Goal: Check status: Check status

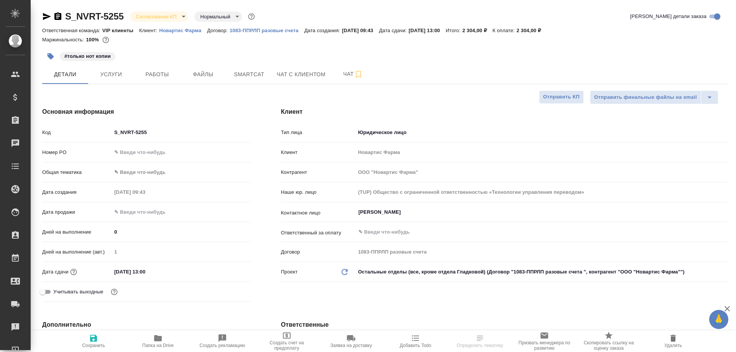
select select "RU"
click at [404, 57] on div "#только нот копии" at bounding box center [270, 56] width 457 height 17
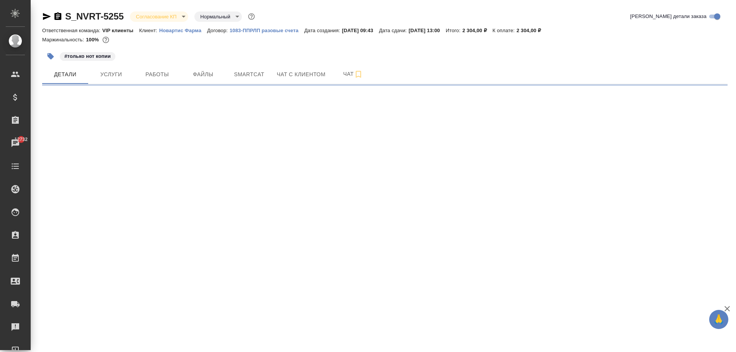
select select "RU"
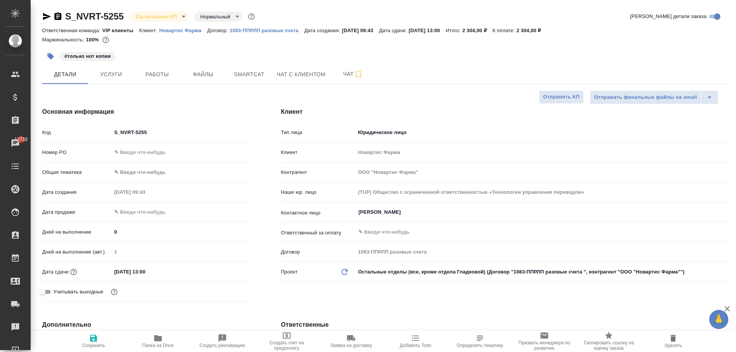
type textarea "x"
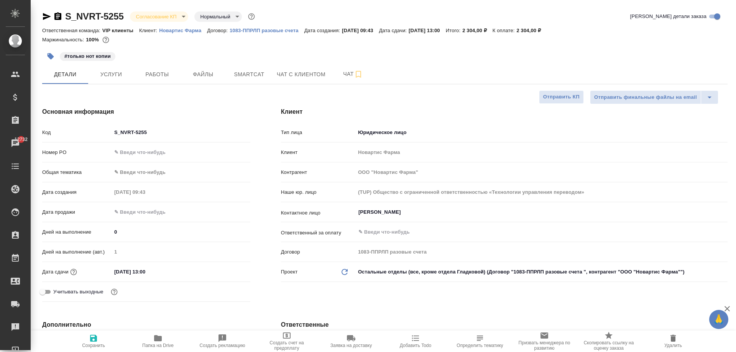
type textarea "x"
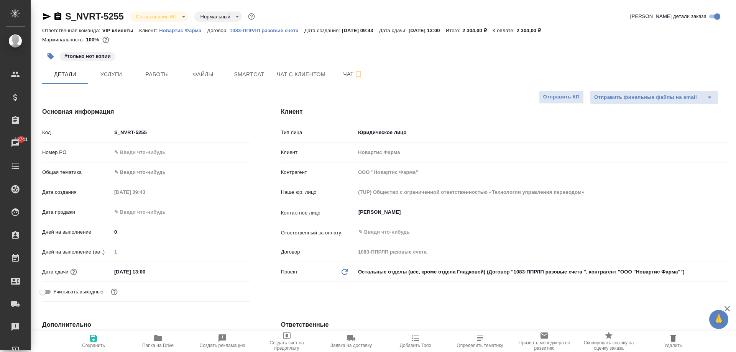
type textarea "x"
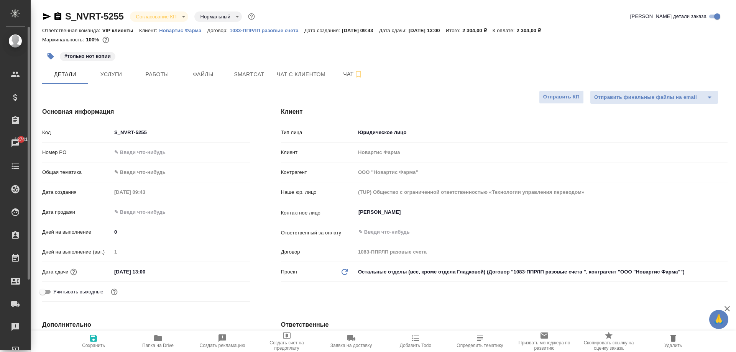
type textarea "x"
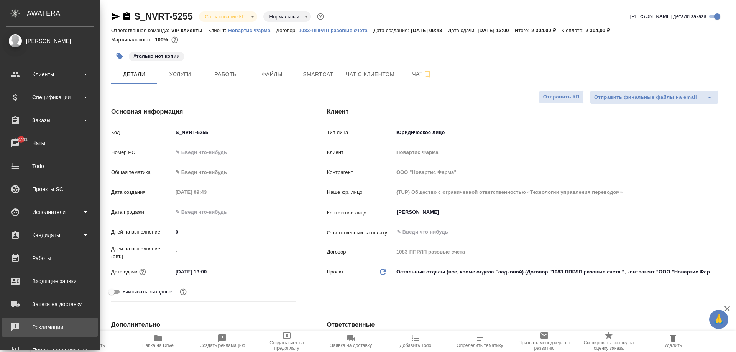
type textarea "x"
click at [37, 332] on div "Рекламации" at bounding box center [50, 326] width 88 height 11
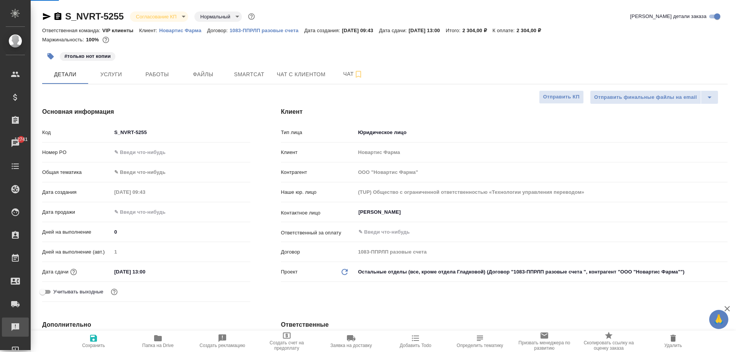
type textarea "x"
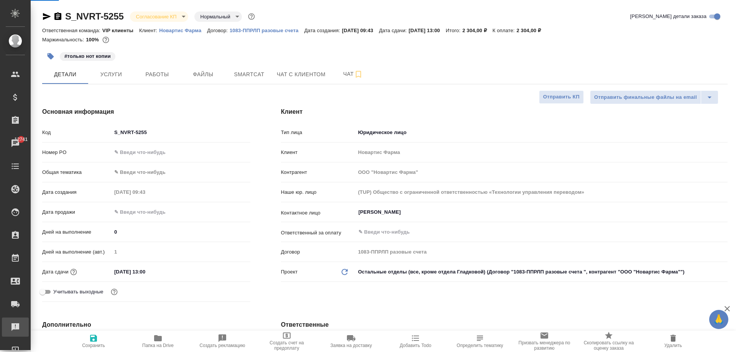
type textarea "x"
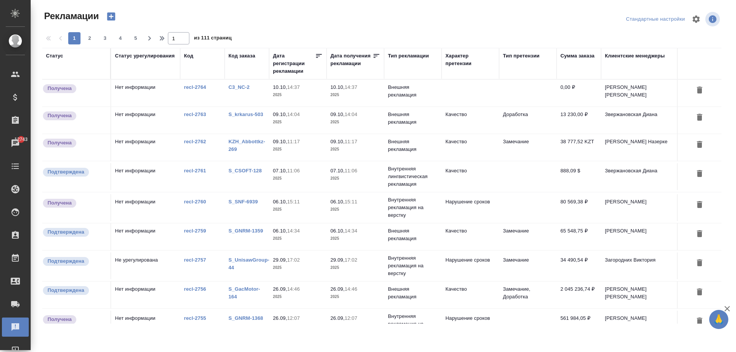
click at [144, 169] on td "Нет информации" at bounding box center [145, 176] width 69 height 27
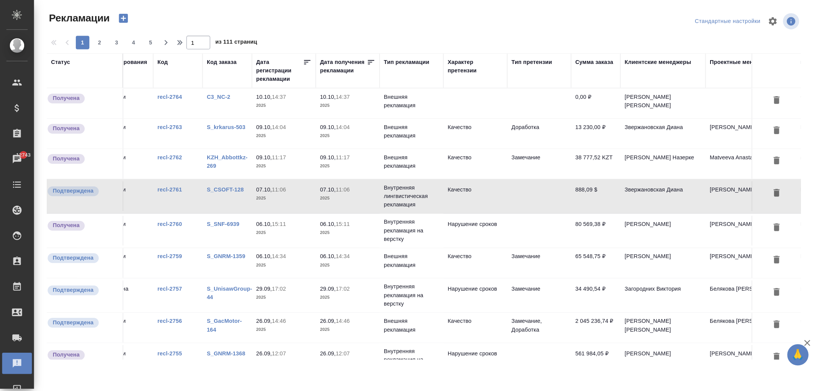
scroll to position [0, 43]
click at [195, 171] on link "S_CSOFT-128" at bounding box center [201, 171] width 33 height 6
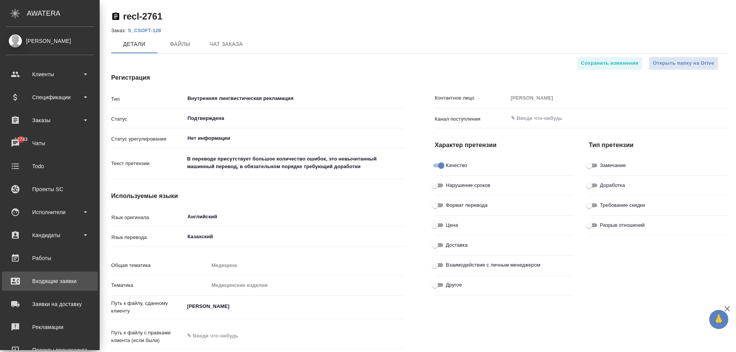
scroll to position [38, 0]
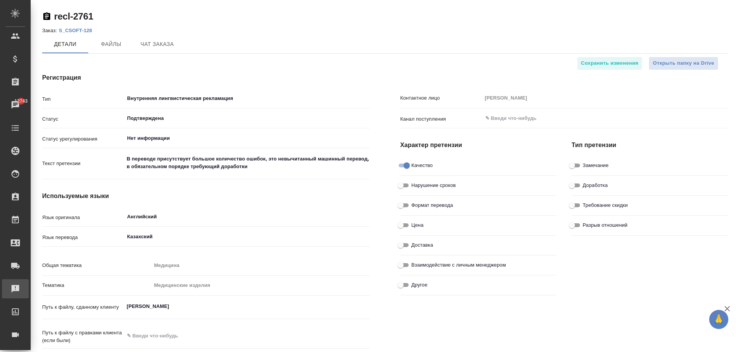
drag, startPoint x: 43, startPoint y: 290, endPoint x: 43, endPoint y: 297, distance: 7.7
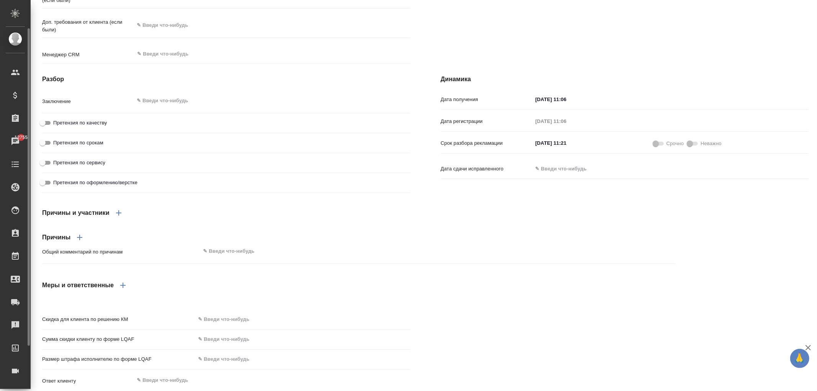
scroll to position [0, 0]
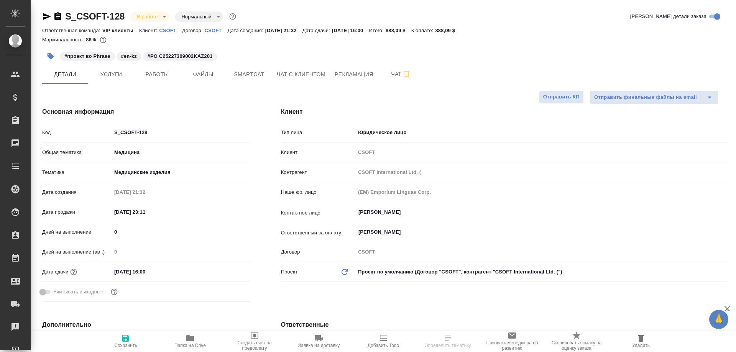
select select "RU"
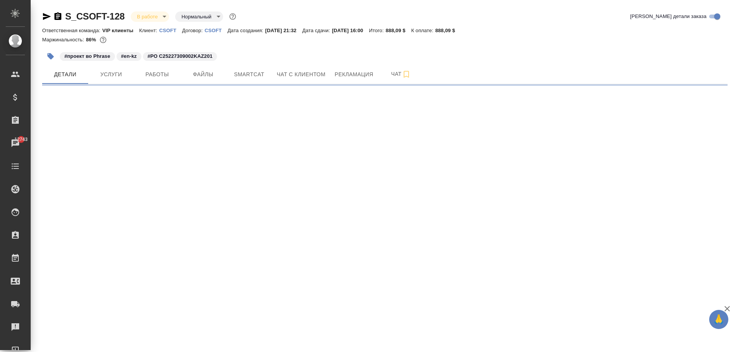
select select "RU"
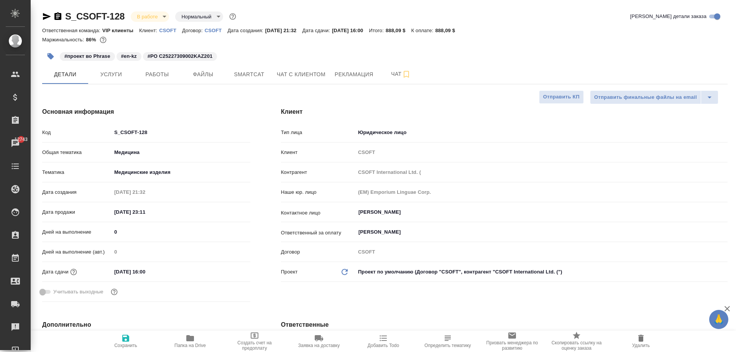
type textarea "x"
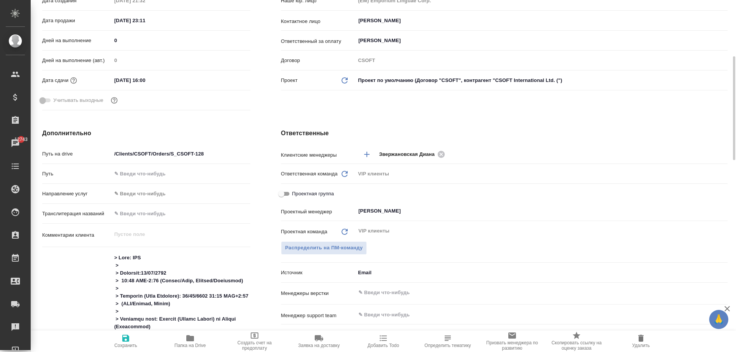
type textarea "x"
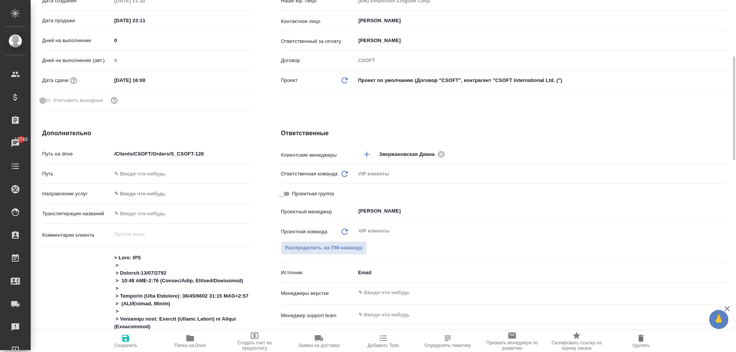
type textarea "x"
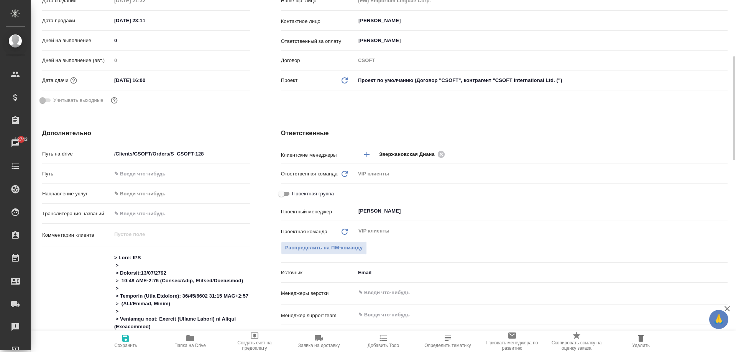
type textarea "x"
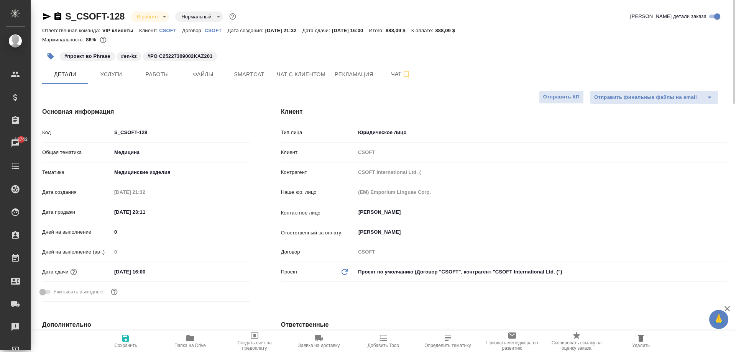
type textarea "x"
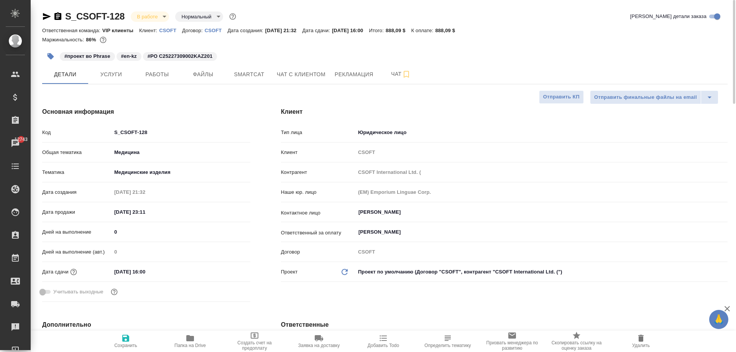
type textarea "x"
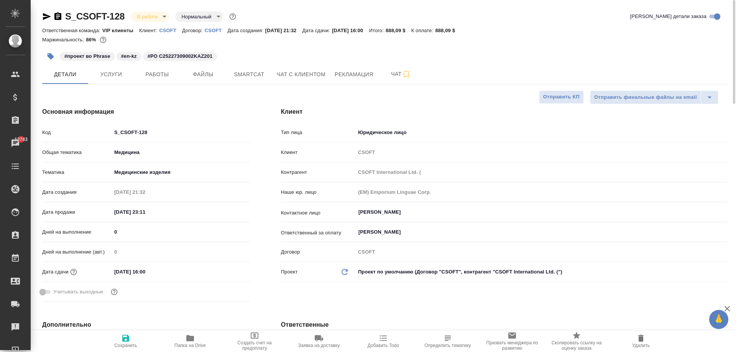
type textarea "x"
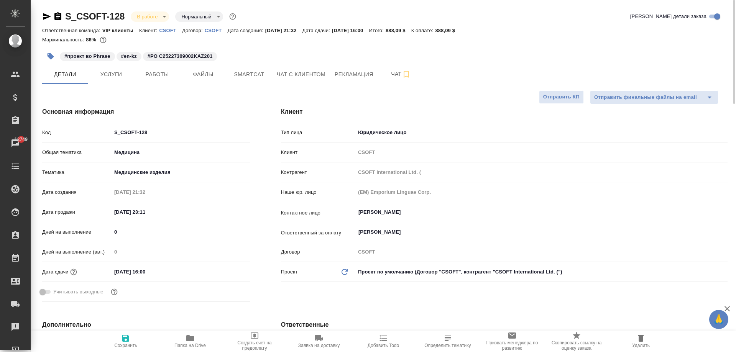
type textarea "x"
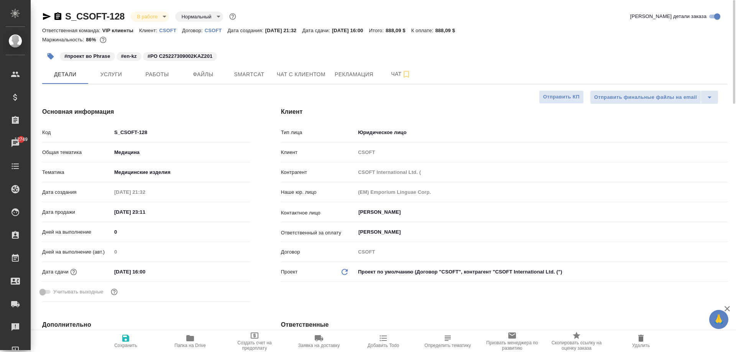
type textarea "x"
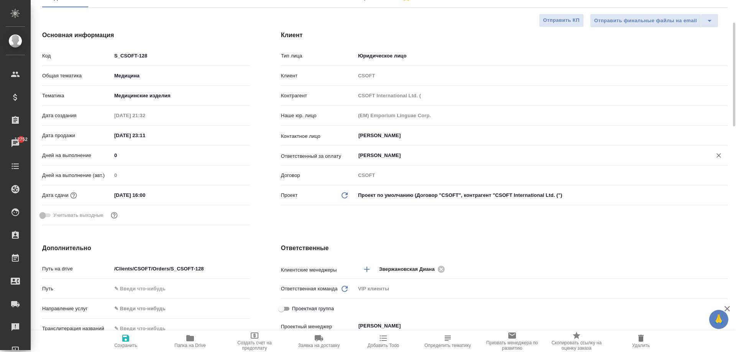
type textarea "x"
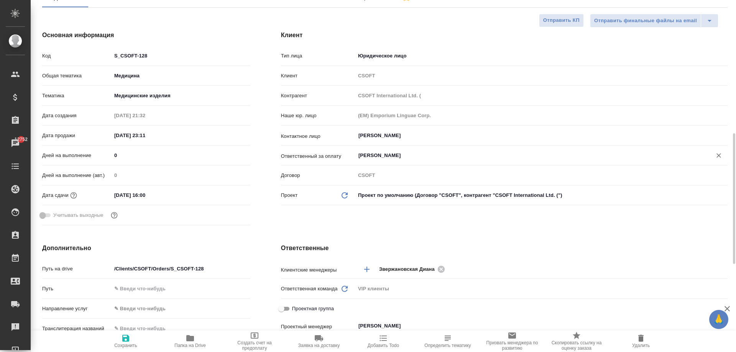
type textarea "x"
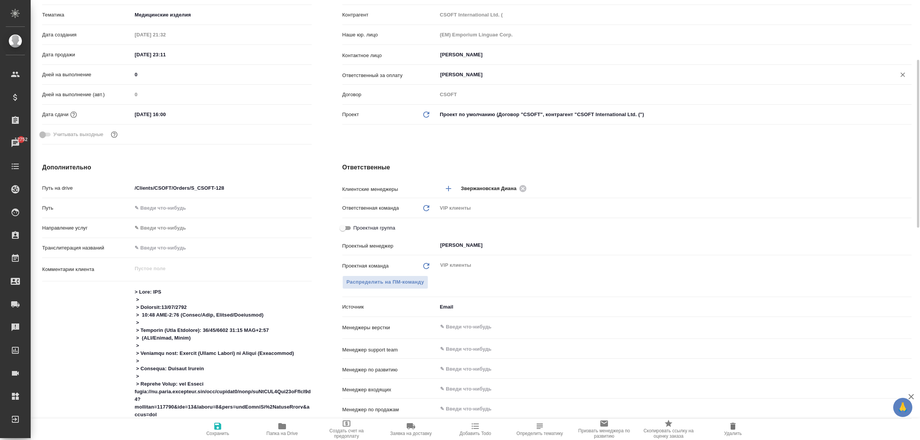
type textarea "x"
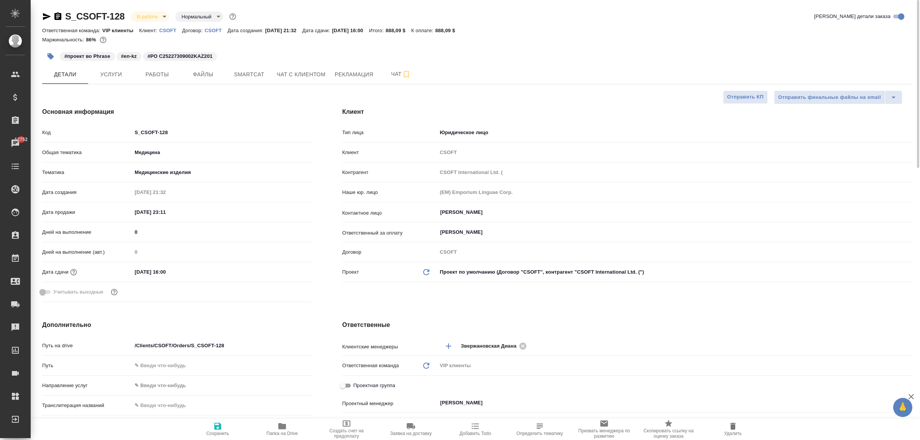
type textarea "x"
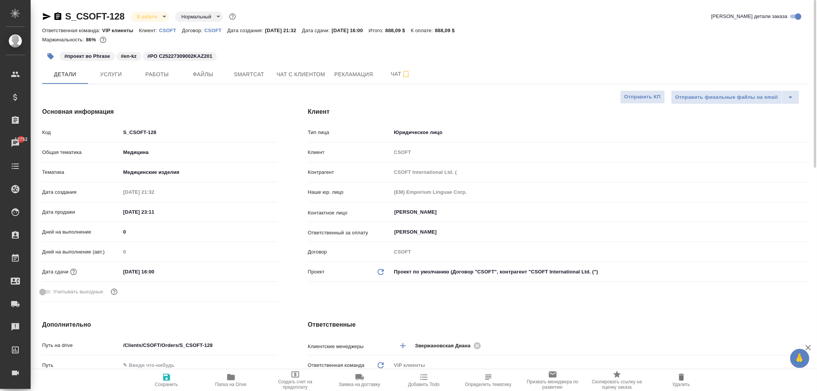
type textarea "x"
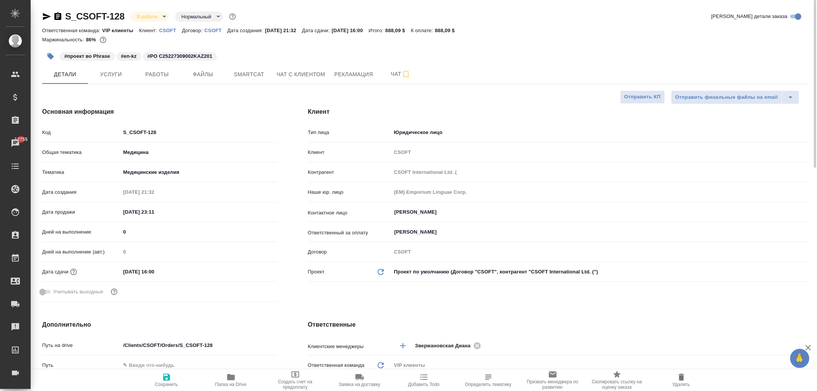
type textarea "x"
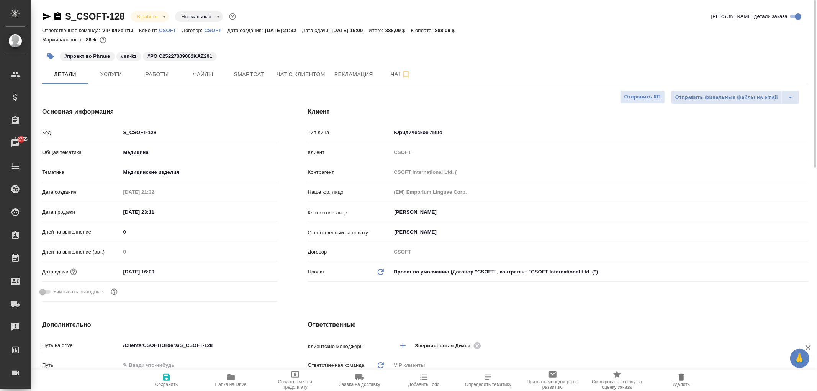
type textarea "x"
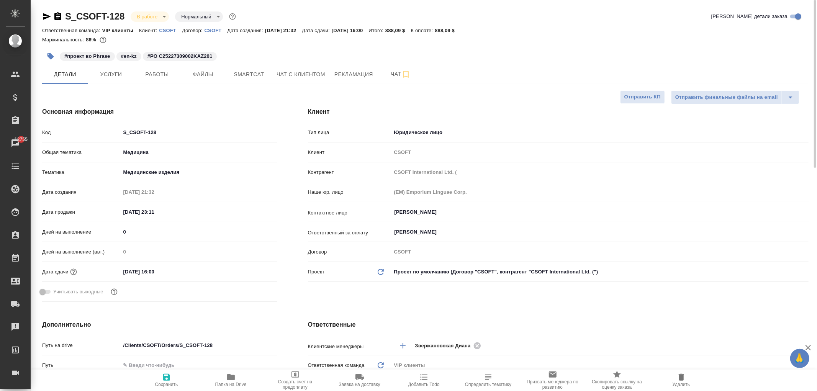
type textarea "x"
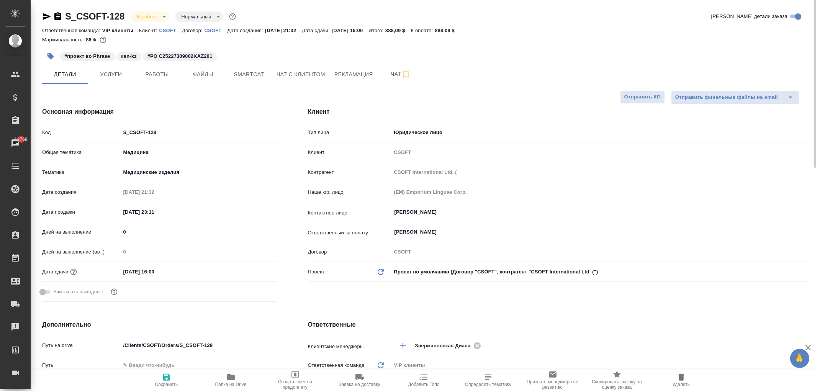
type textarea "x"
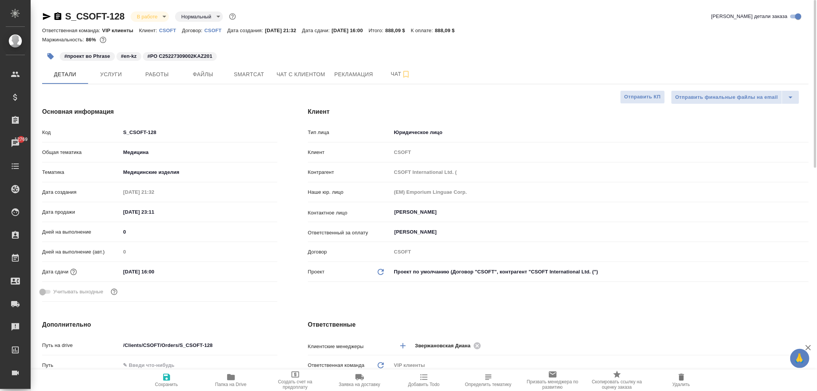
type textarea "x"
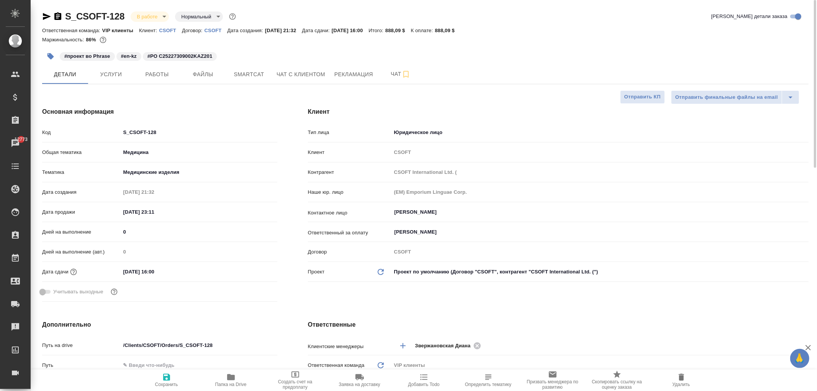
type textarea "x"
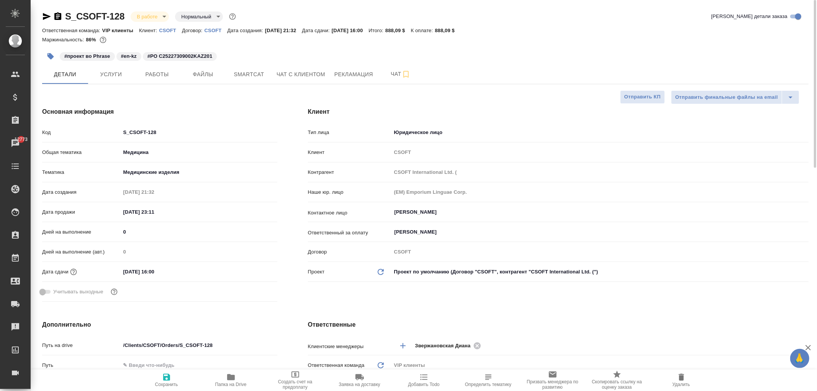
type textarea "x"
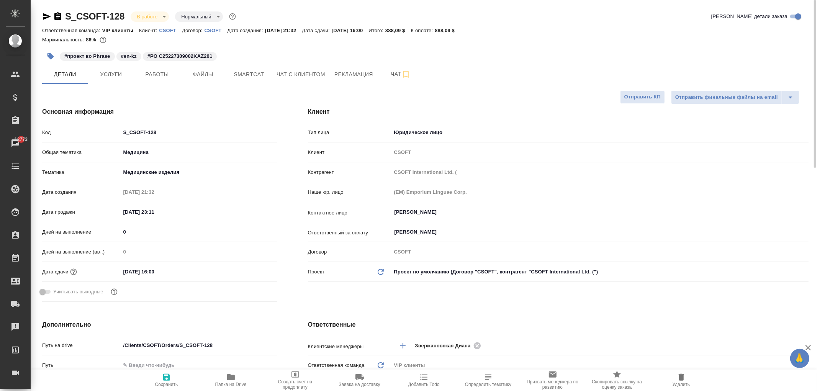
type textarea "x"
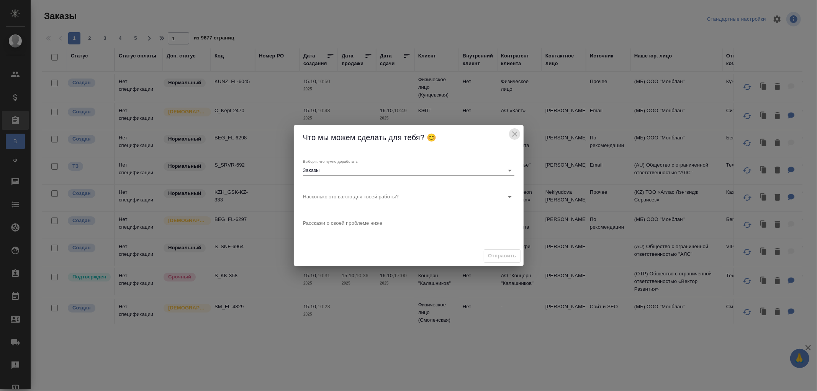
click at [518, 135] on icon "close" at bounding box center [514, 134] width 9 height 9
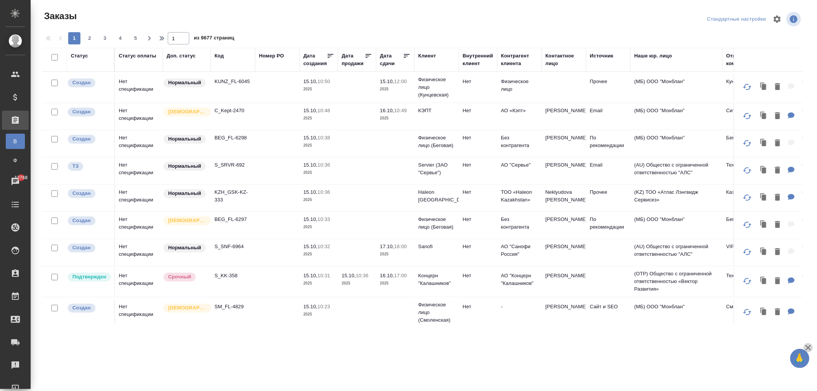
click at [807, 347] on icon "button" at bounding box center [808, 347] width 9 height 9
click at [806, 356] on div ".cls-1 fill:#fff; AWATERA Zhukova Daria Клиенты Спецификации Заказы В Все заказ…" at bounding box center [408, 195] width 817 height 391
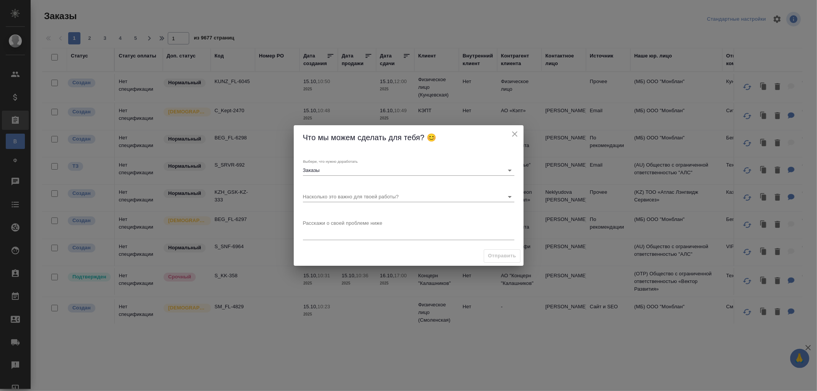
click at [515, 133] on icon "close" at bounding box center [514, 133] width 5 height 5
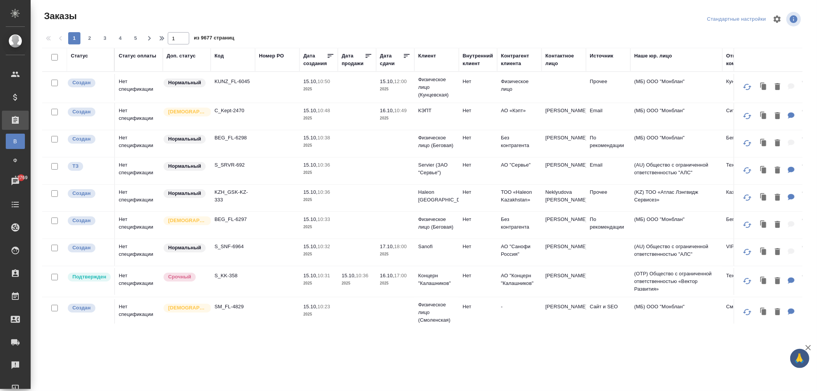
click at [799, 357] on span "🙏" at bounding box center [799, 359] width 13 height 16
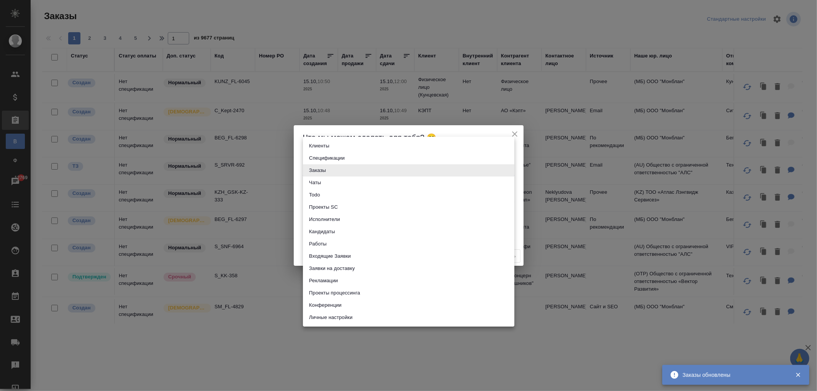
click at [392, 174] on body "🙏 .cls-1 fill:#fff; AWATERA [PERSON_NAME] Спецификации Заказы В Все заказы Ф За…" at bounding box center [408, 226] width 817 height 453
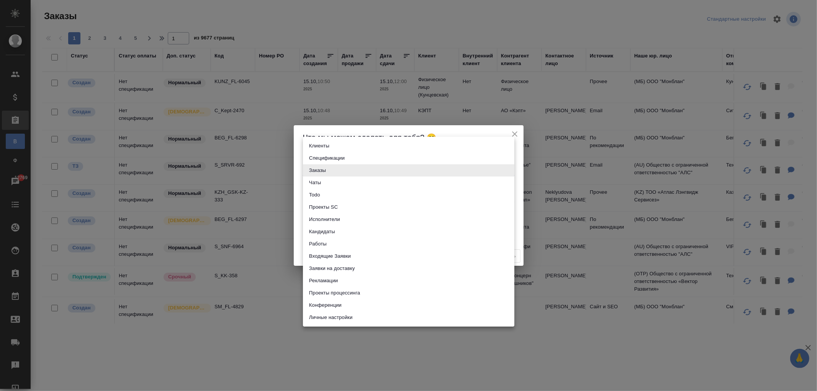
click at [366, 132] on div at bounding box center [408, 195] width 817 height 391
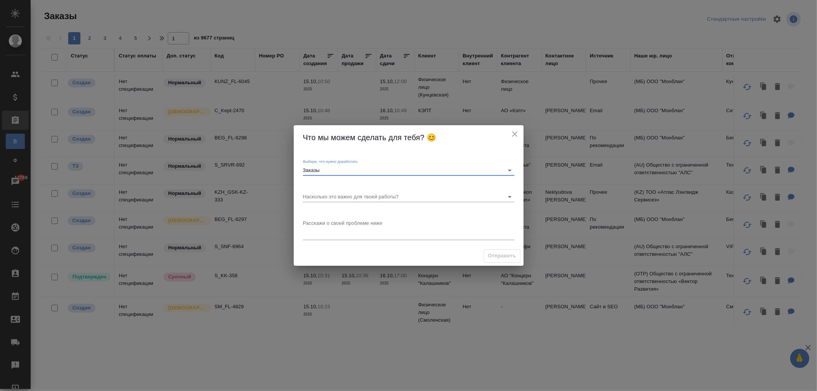
click at [353, 197] on body "🙏 .cls-1 fill:#fff; AWATERA Zhukova Daria Клиенты Спецификации Заказы В Все зак…" at bounding box center [408, 226] width 817 height 453
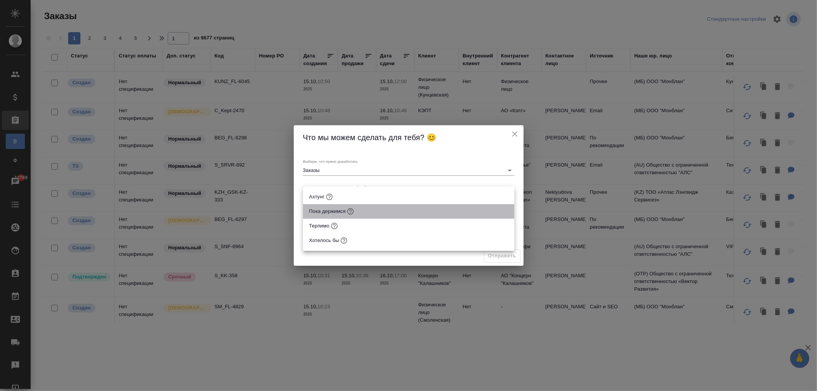
click at [336, 210] on li "Пока держимся" at bounding box center [408, 211] width 211 height 15
type input "Пока держимся"
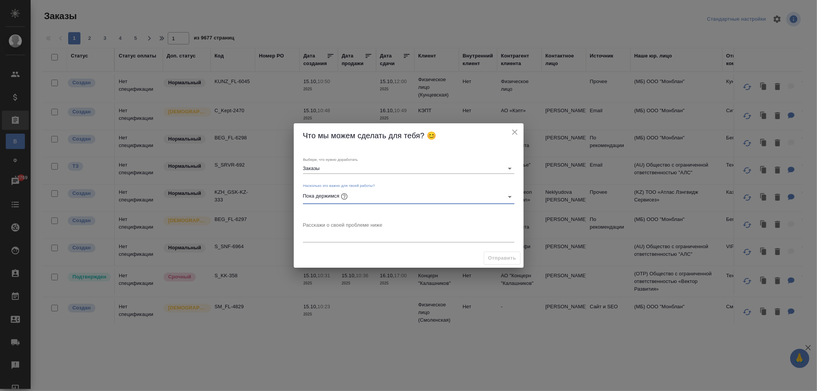
click at [343, 234] on textarea at bounding box center [408, 231] width 211 height 18
click at [350, 170] on body "🙏 .cls-1 fill:#fff; AWATERA Zhukova Daria Клиенты Спецификации Заказы В Все зак…" at bounding box center [408, 226] width 817 height 453
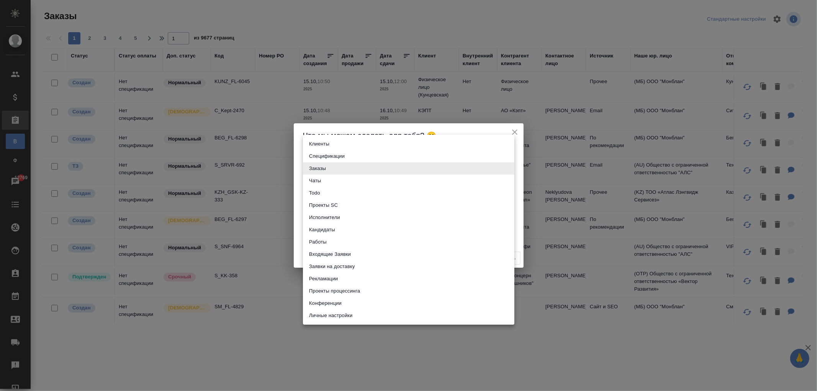
click at [299, 166] on div at bounding box center [408, 195] width 817 height 391
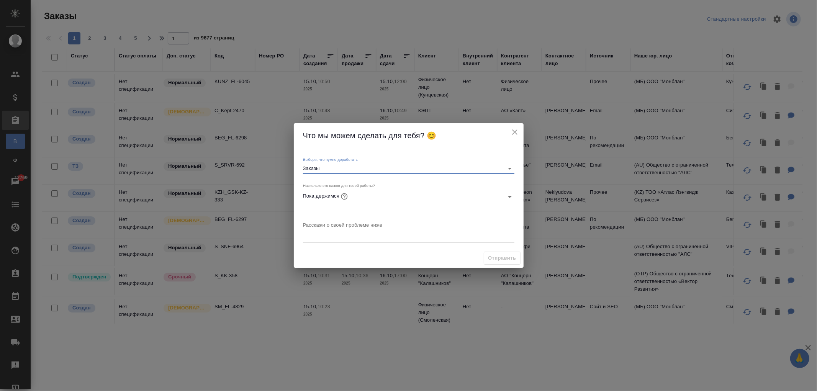
click at [516, 129] on icon "close" at bounding box center [514, 132] width 9 height 9
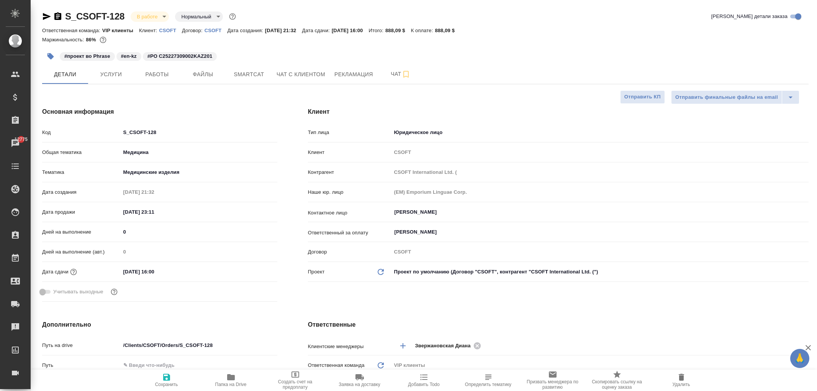
select select "RU"
click at [799, 363] on span "🙏" at bounding box center [799, 359] width 13 height 16
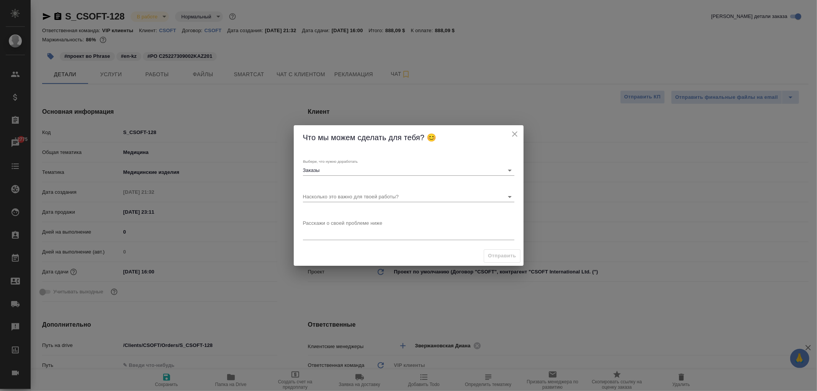
click at [515, 133] on icon "close" at bounding box center [514, 133] width 5 height 5
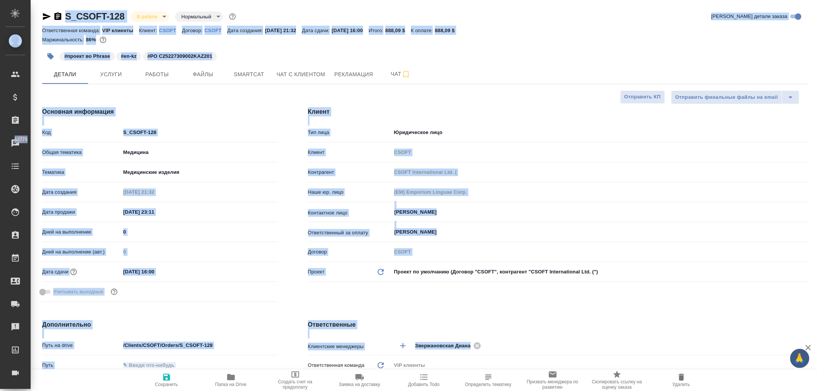
click at [797, 357] on div "🙏 .cls-1 fill:#fff; AWATERA [PERSON_NAME] Спецификации Заказы 12775 Чаты Todo П…" at bounding box center [408, 195] width 817 height 391
click at [797, 357] on span "🙏" at bounding box center [799, 359] width 13 height 16
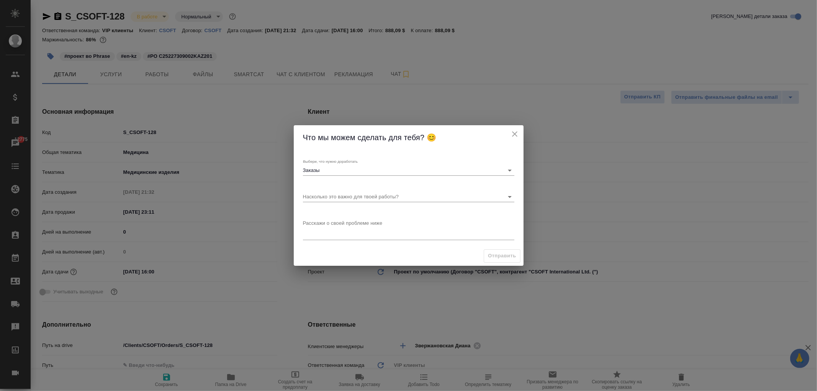
click at [508, 130] on div "Что мы можем сделать для тебя? 😊" at bounding box center [409, 137] width 230 height 25
click at [516, 133] on icon "close" at bounding box center [514, 133] width 5 height 5
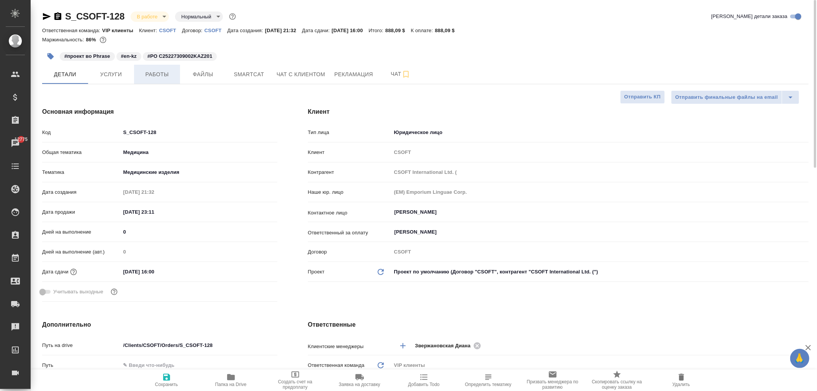
click at [140, 74] on span "Работы" at bounding box center [157, 75] width 37 height 10
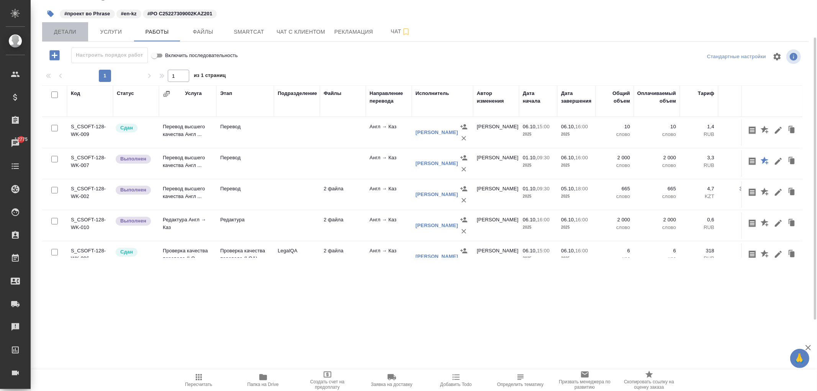
click at [60, 31] on span "Детали" at bounding box center [65, 32] width 37 height 10
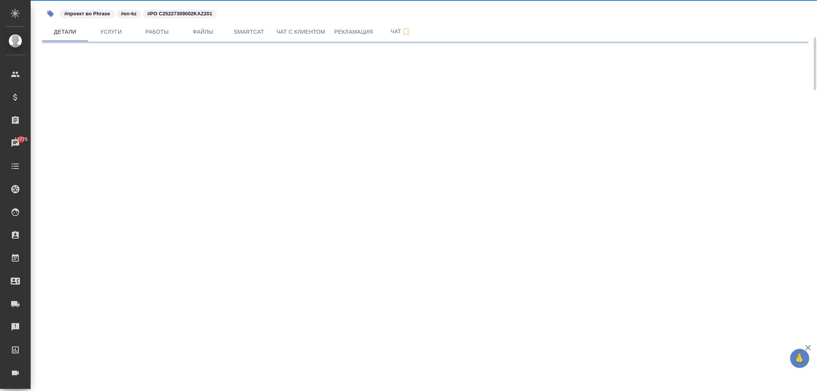
select select "RU"
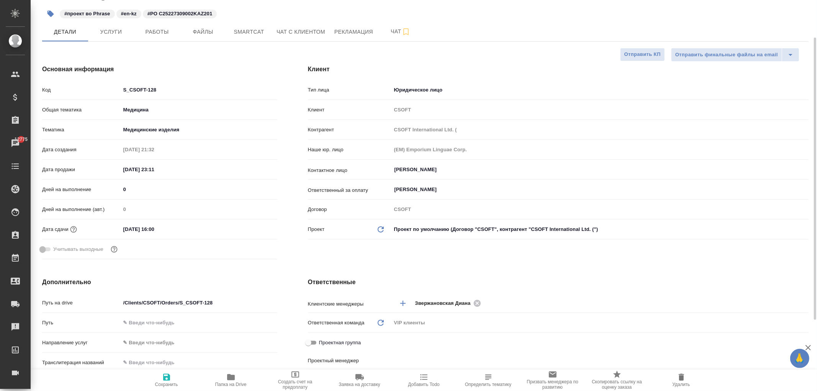
type textarea "x"
type input "[PERSON_NAME]"
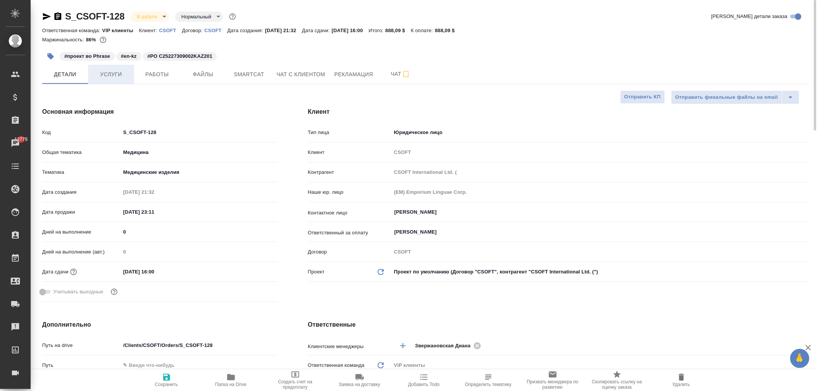
click at [107, 74] on span "Услуги" at bounding box center [111, 75] width 37 height 10
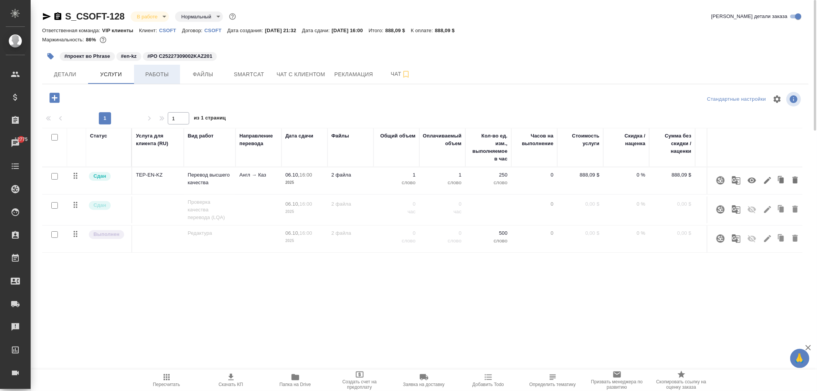
click at [148, 74] on span "Работы" at bounding box center [157, 75] width 37 height 10
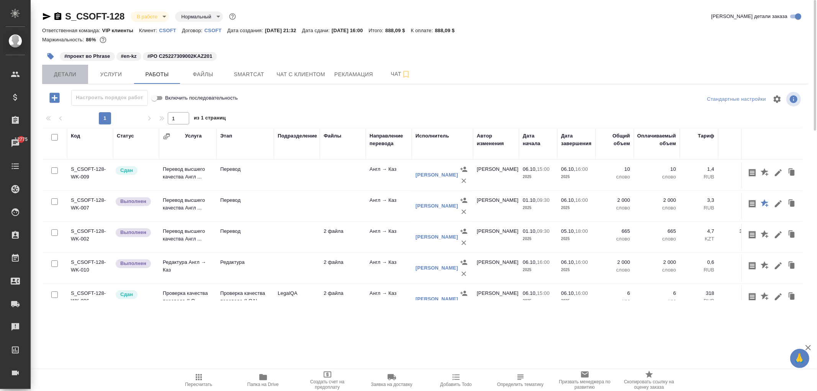
click at [75, 76] on span "Детали" at bounding box center [65, 75] width 37 height 10
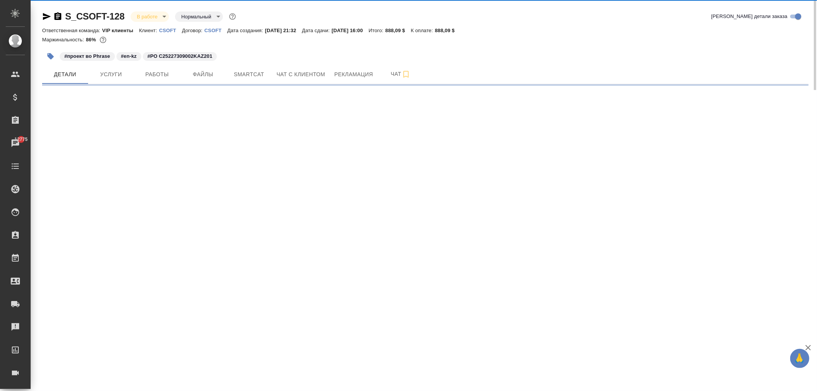
select select "RU"
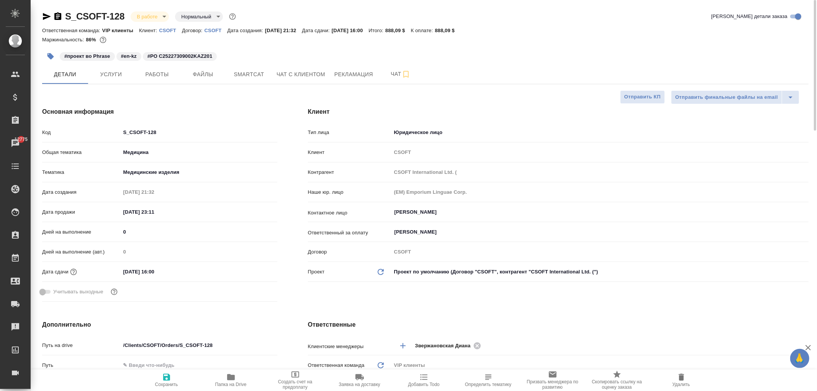
type textarea "x"
click at [177, 75] on button "Работы" at bounding box center [157, 74] width 46 height 19
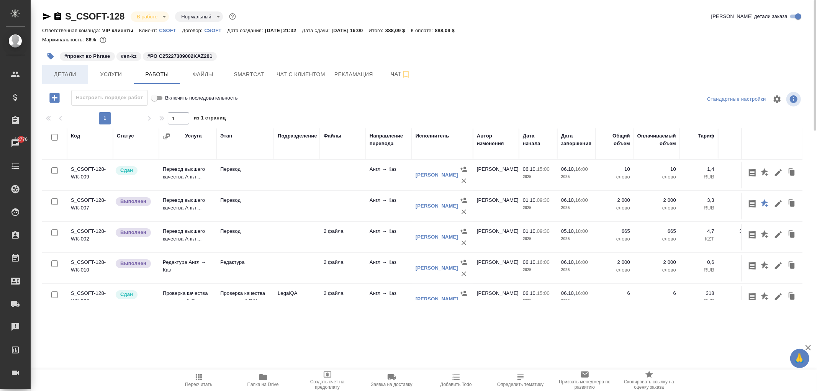
click at [71, 74] on span "Детали" at bounding box center [65, 75] width 37 height 10
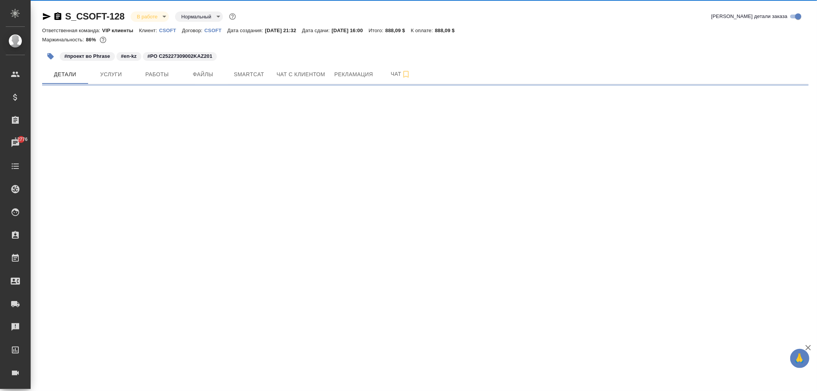
select select "RU"
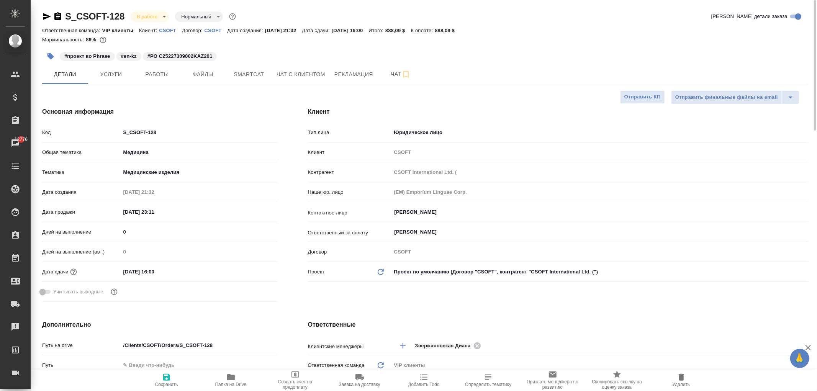
type textarea "x"
click at [152, 77] on span "Работы" at bounding box center [157, 75] width 37 height 10
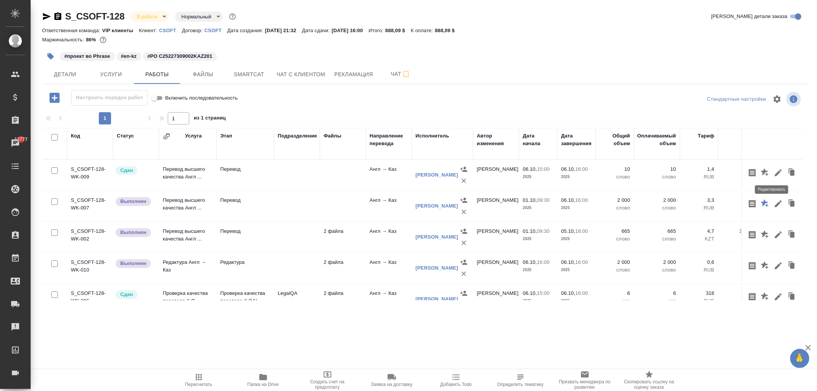
click at [774, 173] on icon "button" at bounding box center [778, 172] width 9 height 9
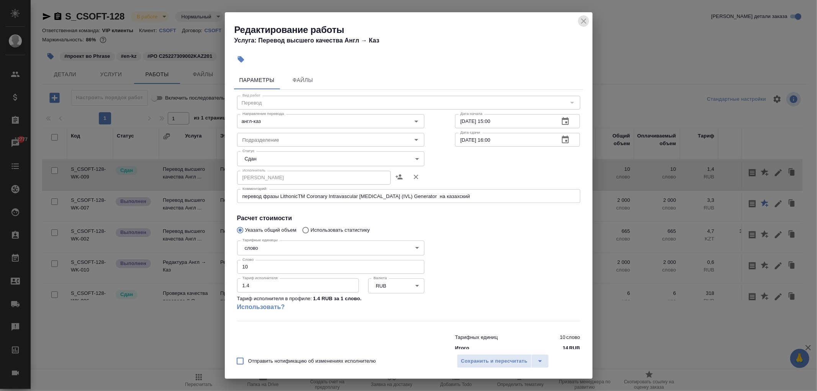
click at [583, 22] on icon "close" at bounding box center [583, 20] width 5 height 5
